Goal: Check status: Check status

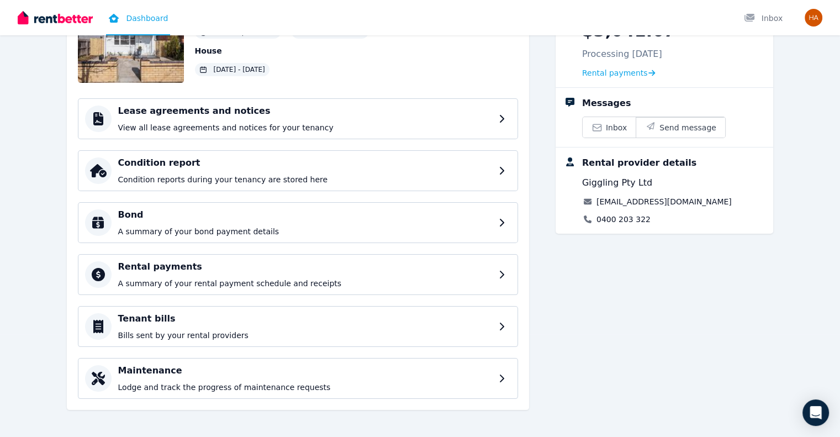
scroll to position [105, 0]
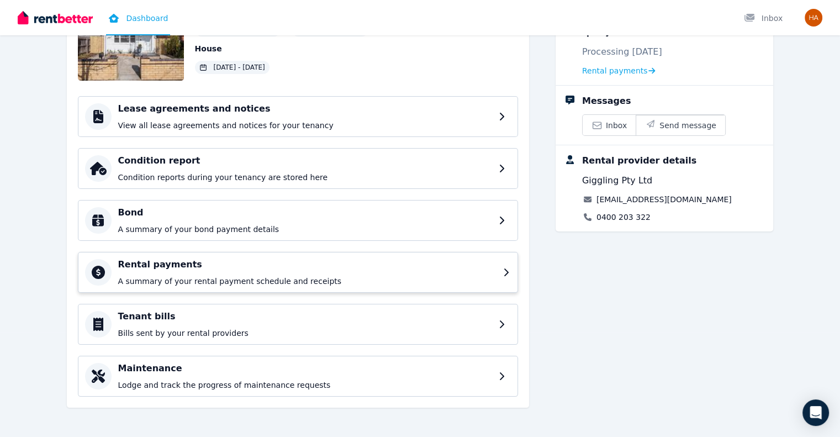
click at [298, 277] on p "A summary of your rental payment schedule and receipts" at bounding box center [307, 280] width 378 height 11
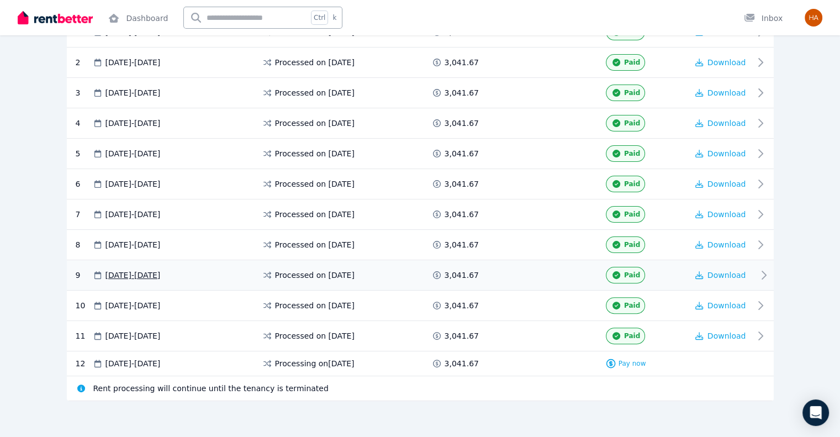
scroll to position [194, 0]
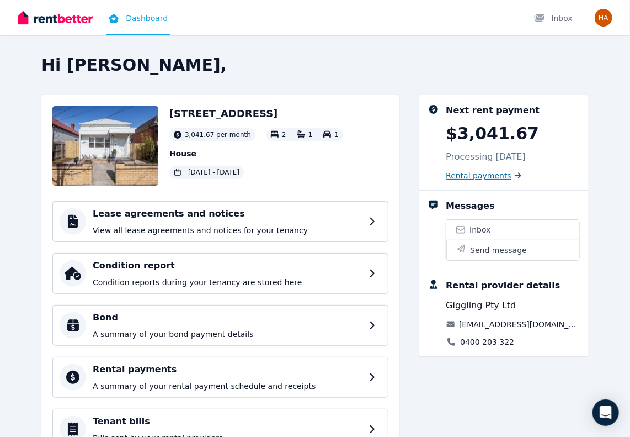
click at [479, 173] on span "Rental payments" at bounding box center [479, 175] width 66 height 11
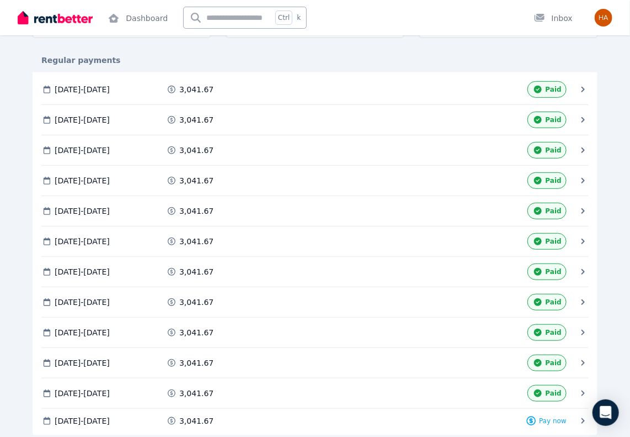
scroll to position [221, 0]
